Goal: Entertainment & Leisure: Consume media (video, audio)

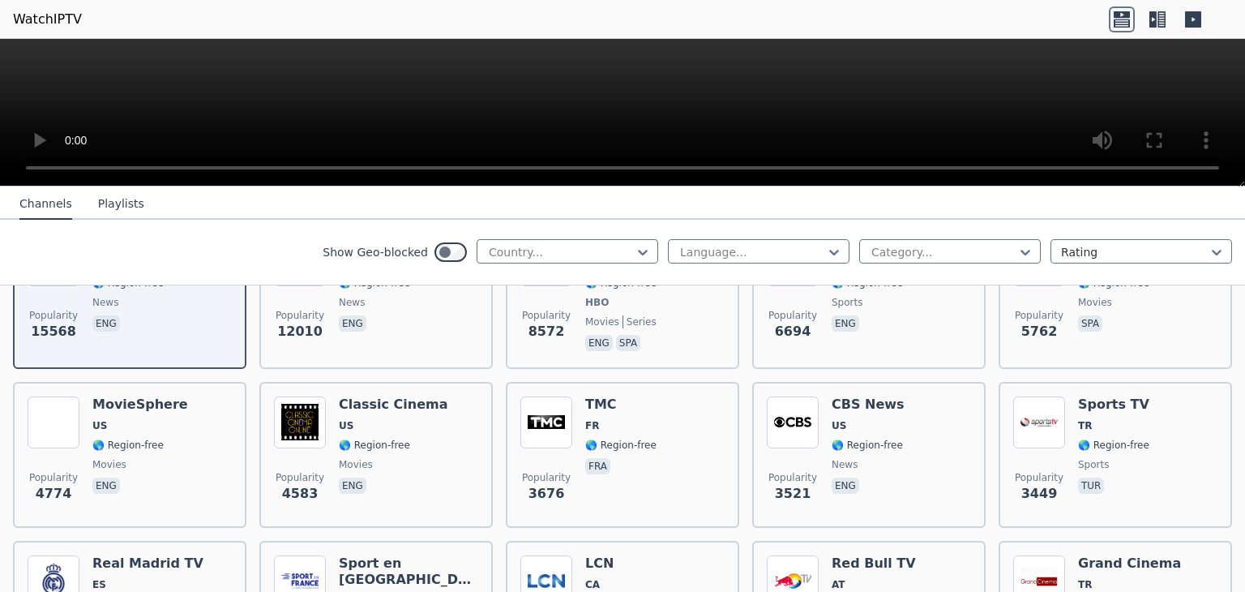
scroll to position [256, 0]
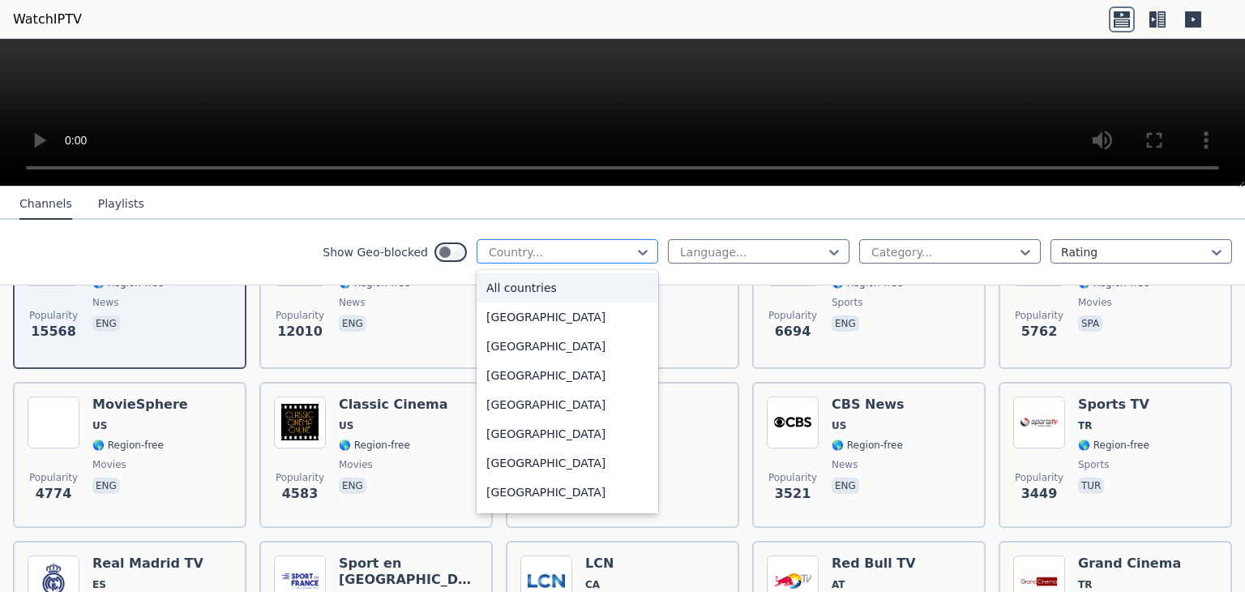
click at [506, 251] on div at bounding box center [561, 252] width 148 height 16
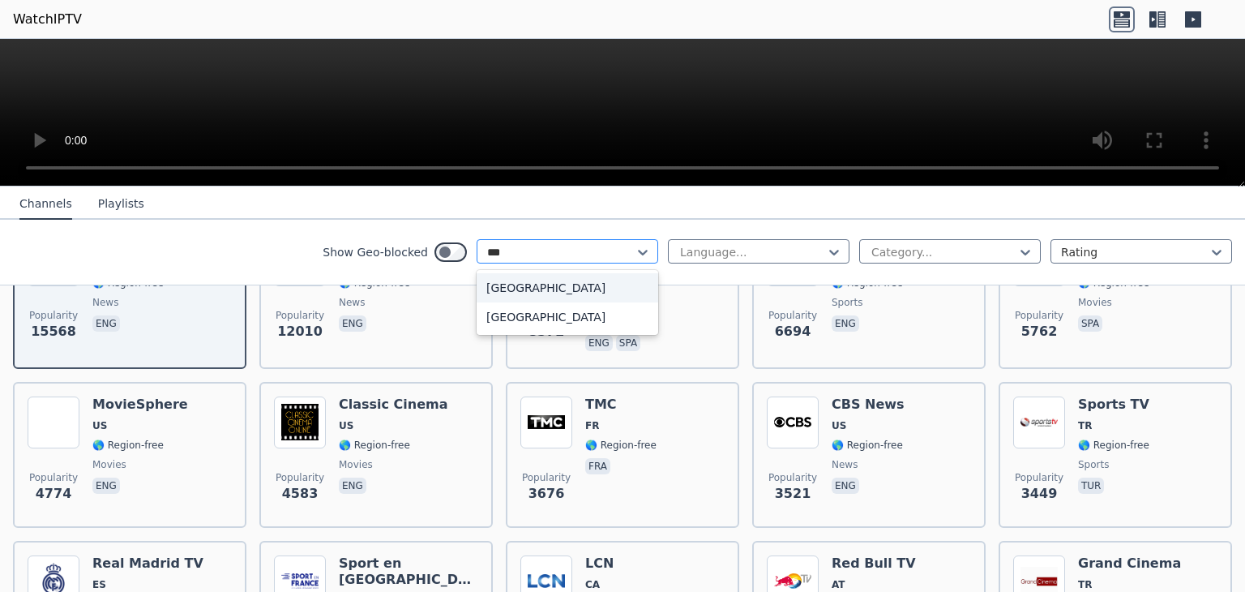
type input "****"
click at [512, 295] on div "[GEOGRAPHIC_DATA]" at bounding box center [568, 287] width 182 height 29
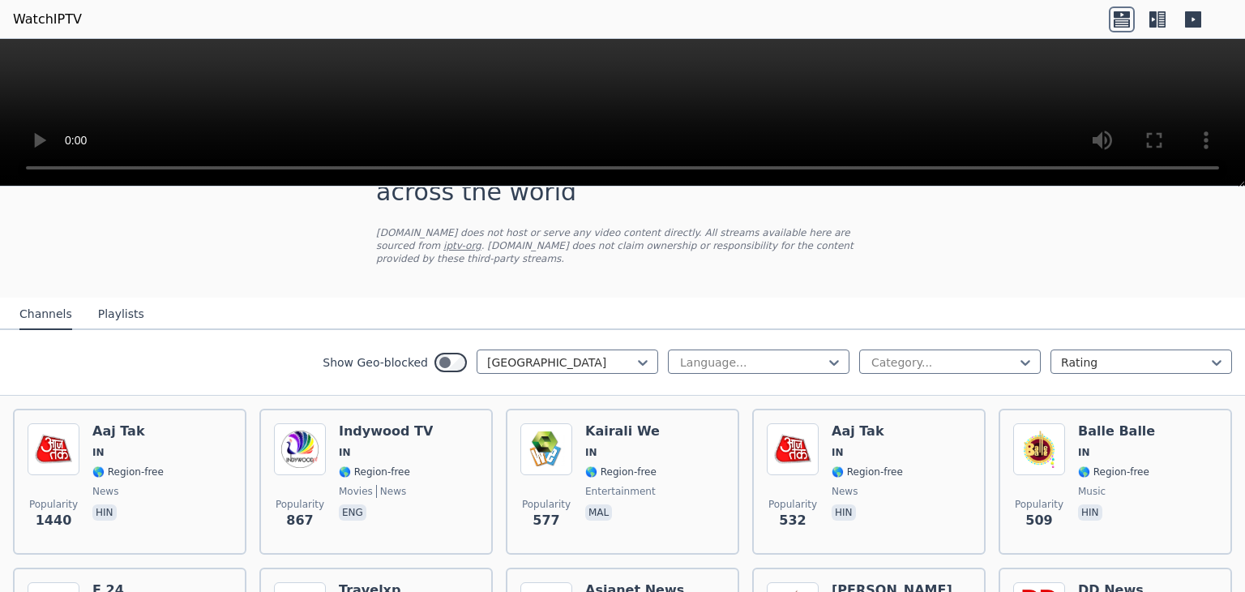
scroll to position [67, 0]
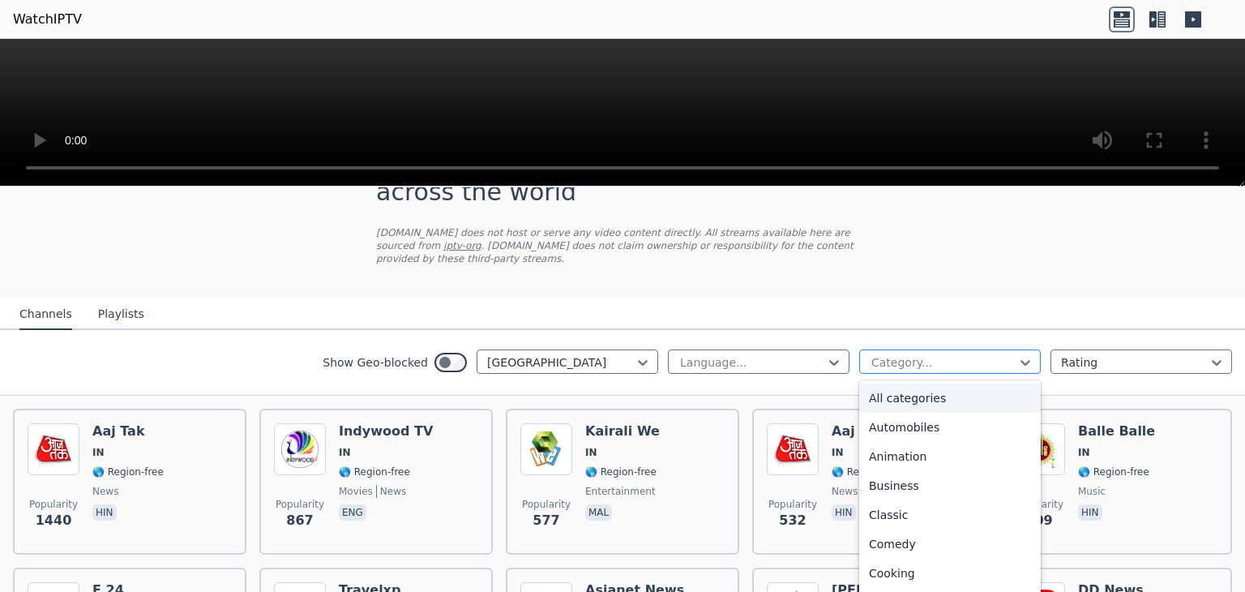
click at [875, 354] on div at bounding box center [944, 362] width 148 height 16
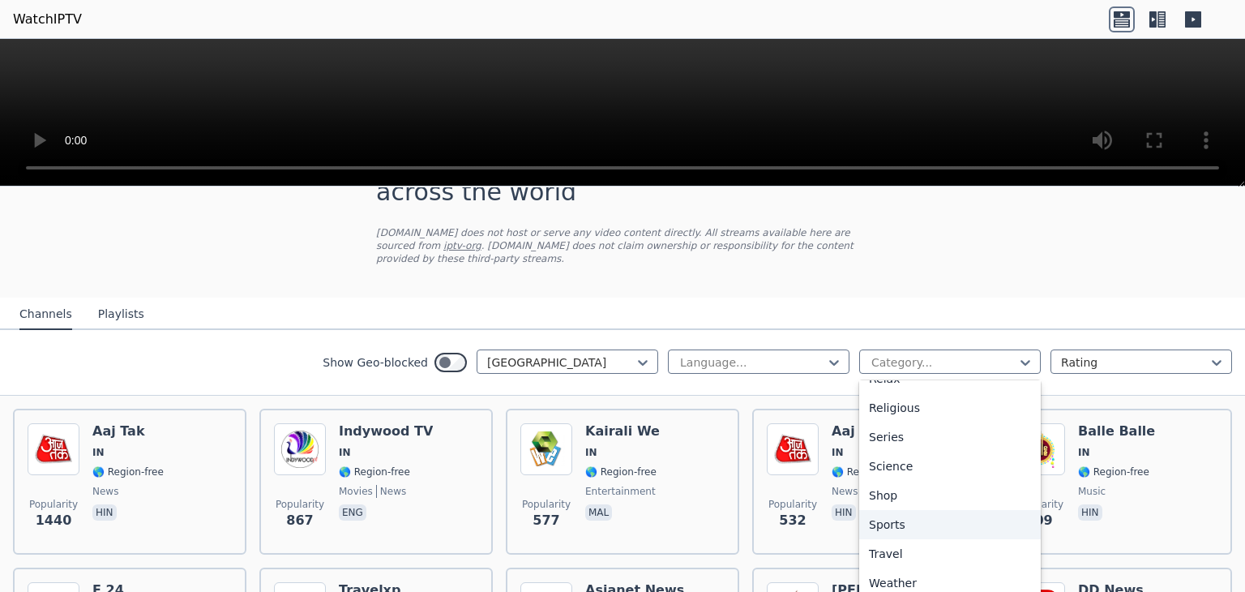
click at [891, 510] on div "Sports" at bounding box center [950, 524] width 182 height 29
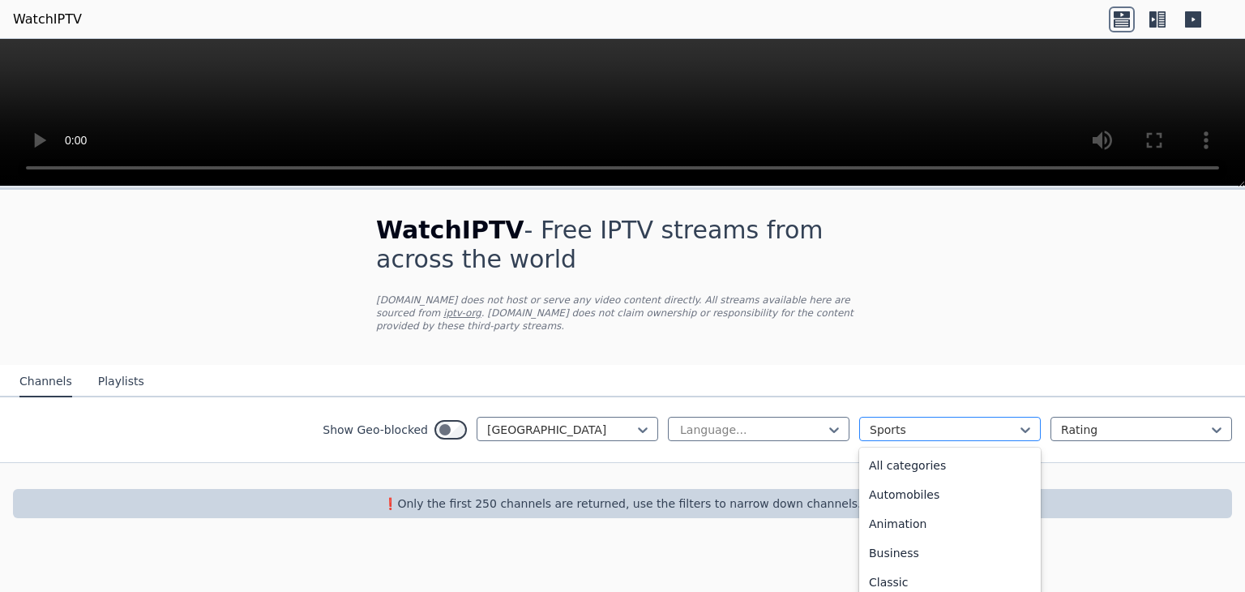
scroll to position [499, 0]
click at [917, 417] on div "Sports" at bounding box center [950, 429] width 182 height 24
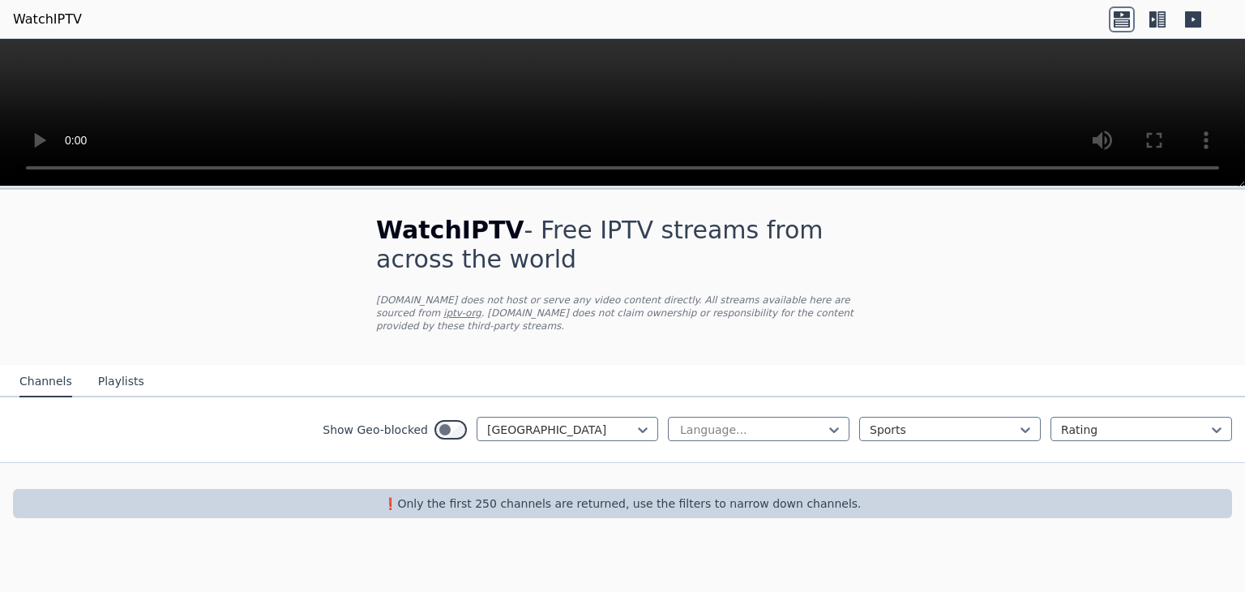
drag, startPoint x: 1042, startPoint y: 539, endPoint x: 1029, endPoint y: 536, distance: 13.4
click at [1029, 536] on div "WatchIPTV - Free IPTV streams from across the world [DOMAIN_NAME] does not host…" at bounding box center [622, 389] width 1245 height 405
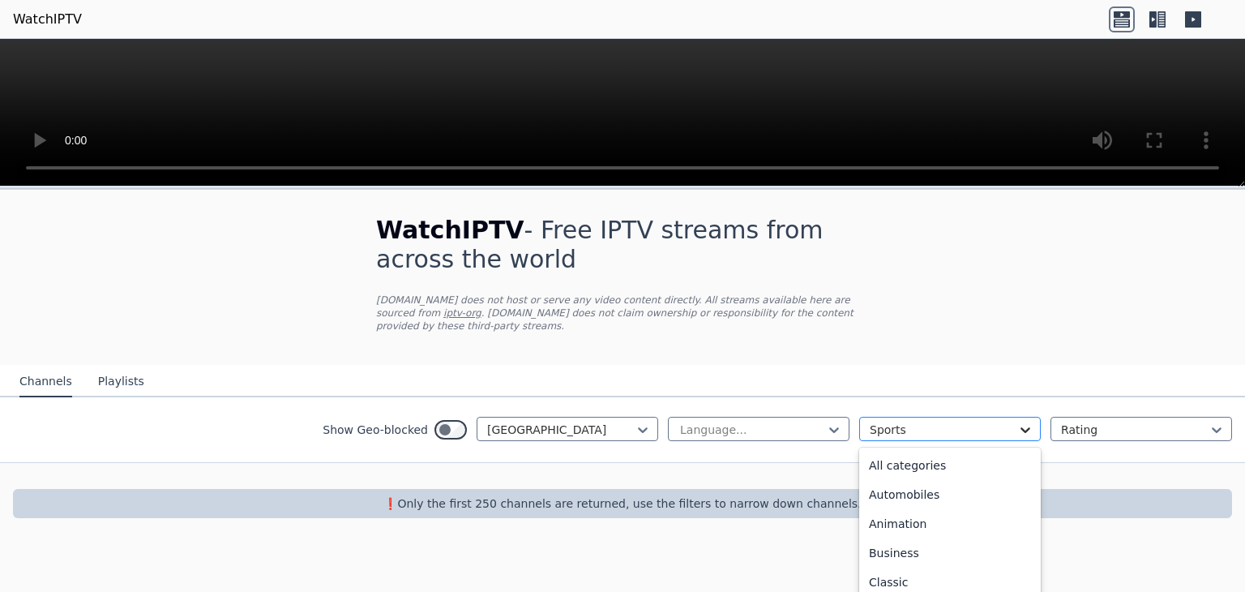
click at [1020, 422] on icon at bounding box center [1026, 430] width 16 height 16
click at [973, 457] on div "All categories" at bounding box center [950, 465] width 182 height 29
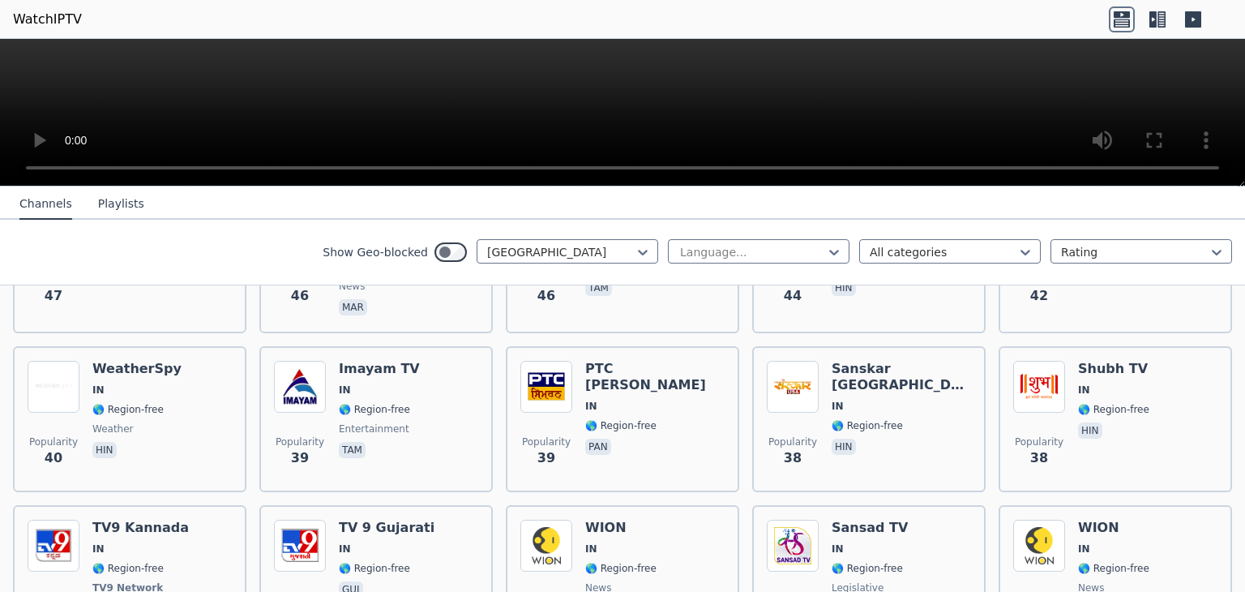
scroll to position [2411, 0]
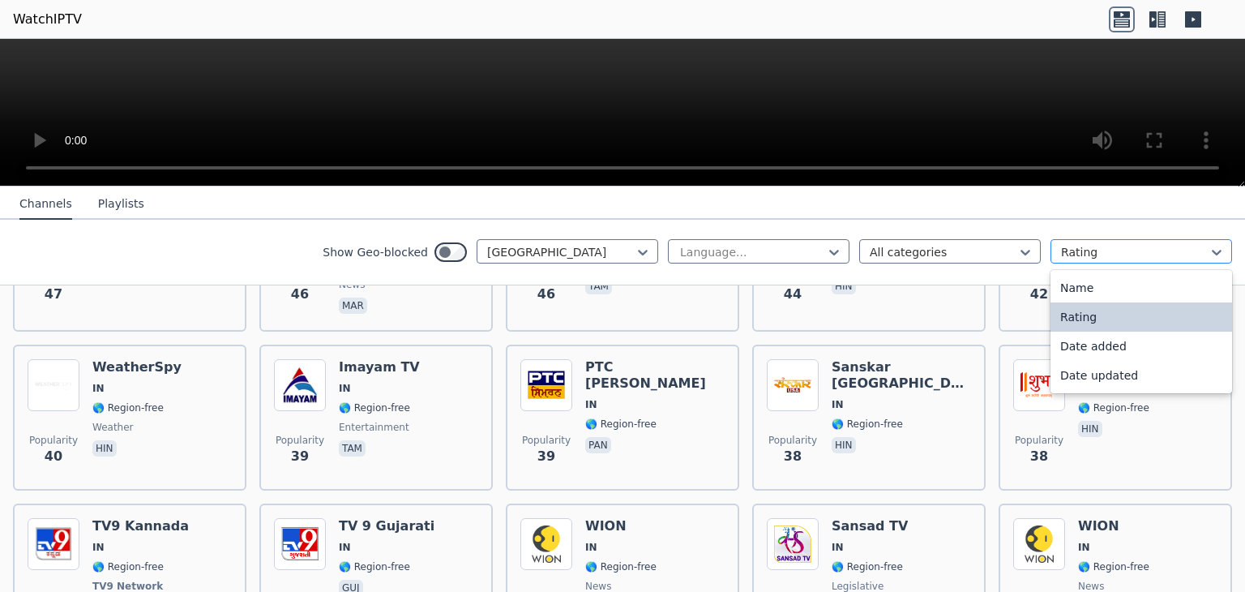
click at [1061, 255] on div at bounding box center [1135, 252] width 148 height 16
